Goal: Find specific page/section: Find specific page/section

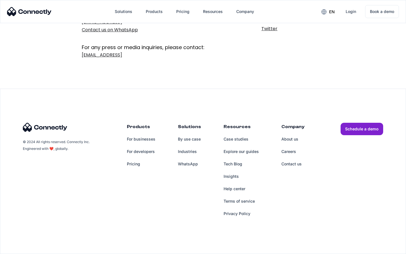
scroll to position [92, 0]
